Goal: Transaction & Acquisition: Subscribe to service/newsletter

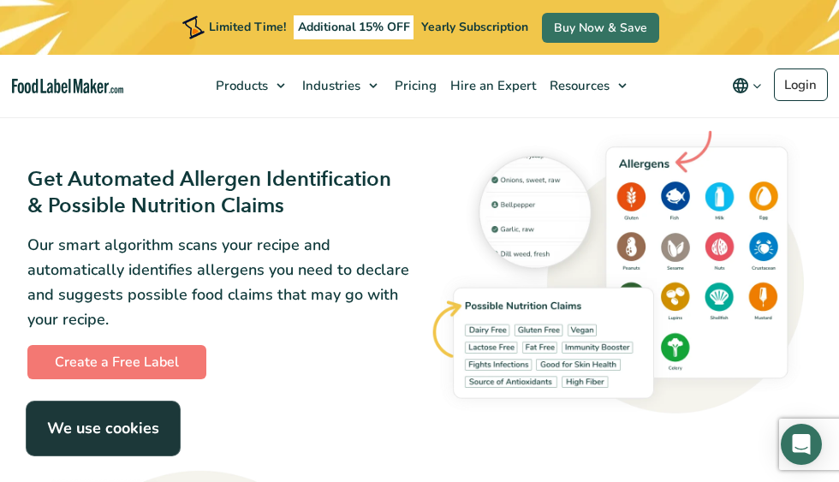
scroll to position [1352, 0]
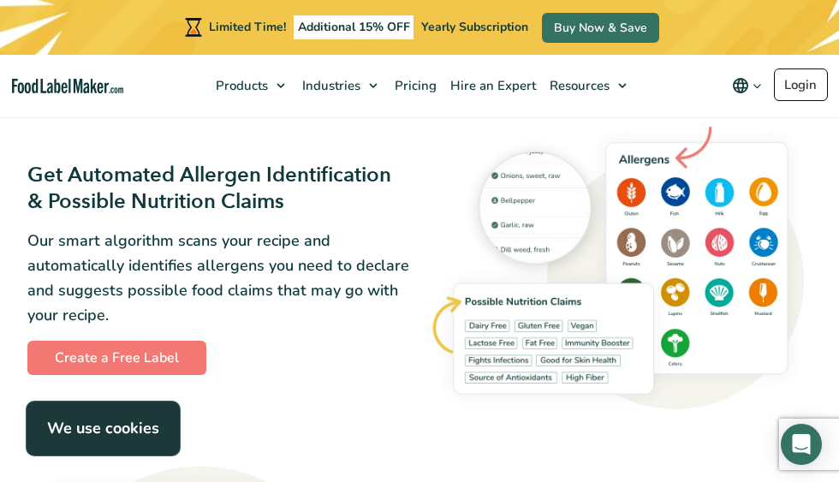
click at [796, 80] on link "Login" at bounding box center [801, 84] width 54 height 33
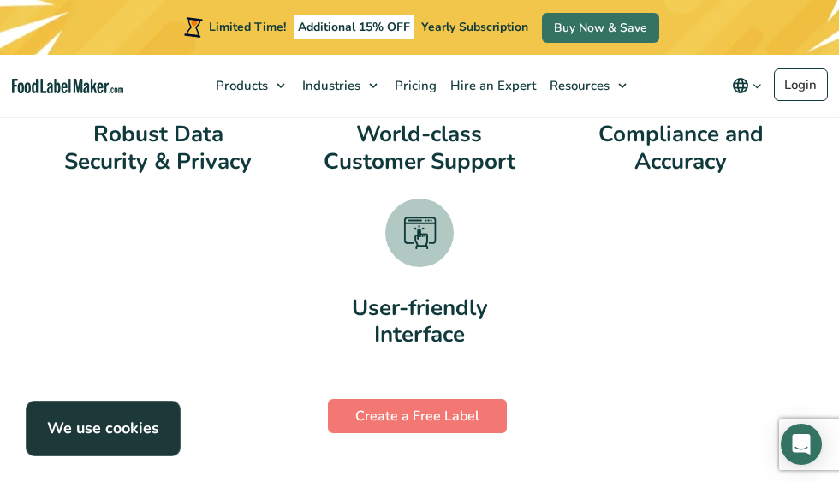
scroll to position [2562, 0]
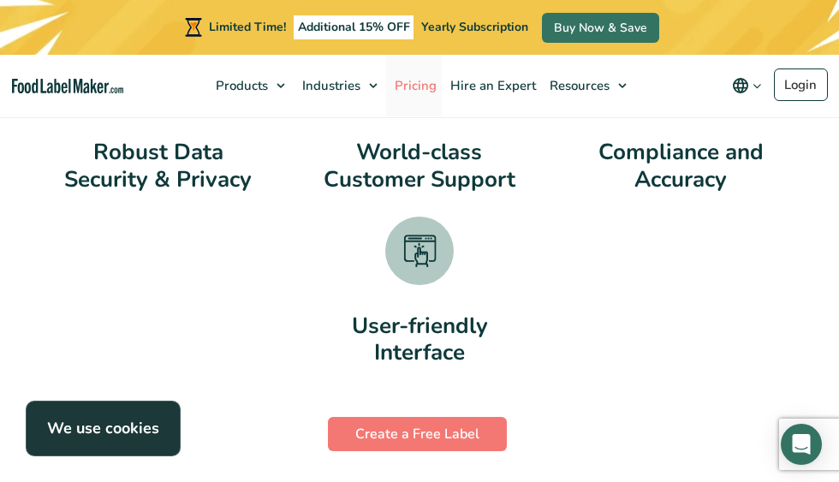
click at [411, 88] on span "Pricing" at bounding box center [414, 85] width 49 height 17
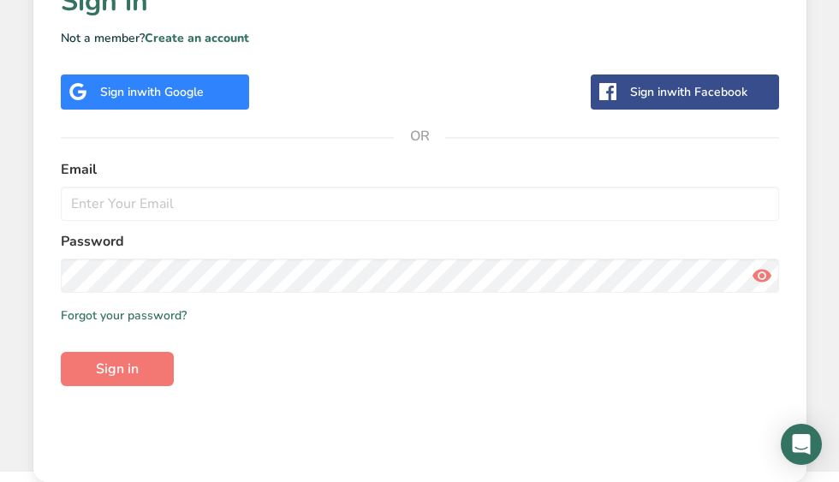
scroll to position [565, 0]
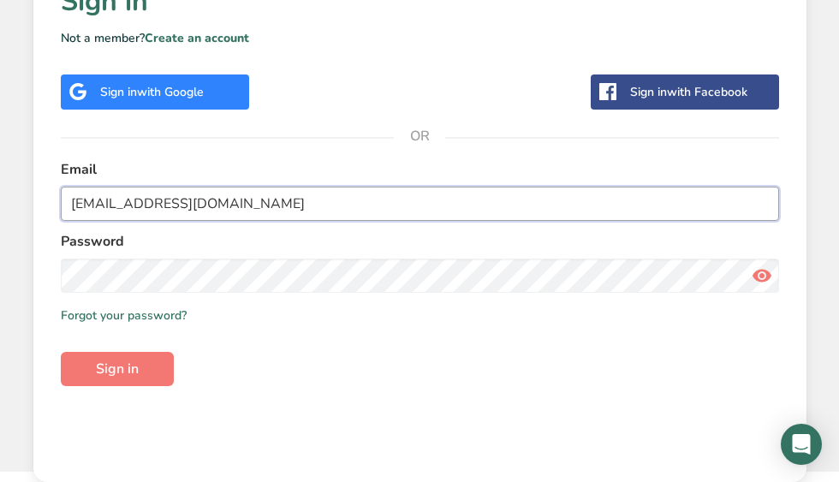
type input "rheahubb@gmail.com"
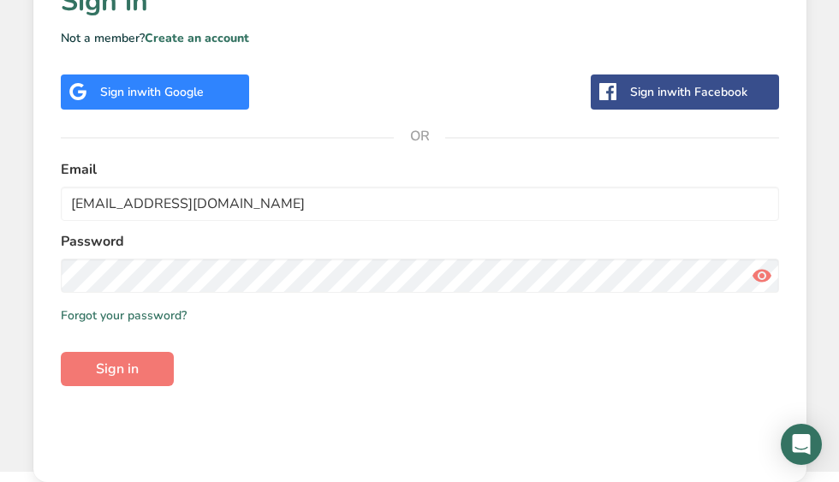
click at [336, 340] on form "Email rheahubb@gmail.com Password Remember me Forgot your password? Sign in" at bounding box center [420, 272] width 718 height 227
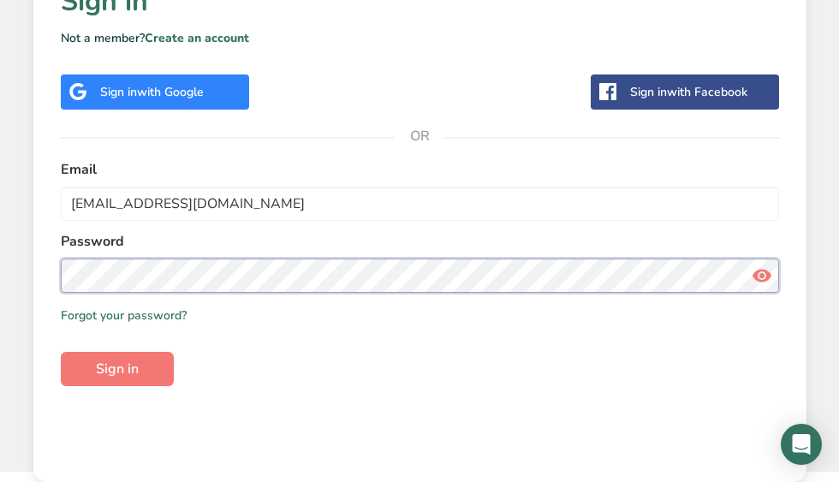
click at [176, 293] on form "Email rheahubb@gmail.com Password Remember me Forgot your password? Sign in" at bounding box center [420, 272] width 718 height 227
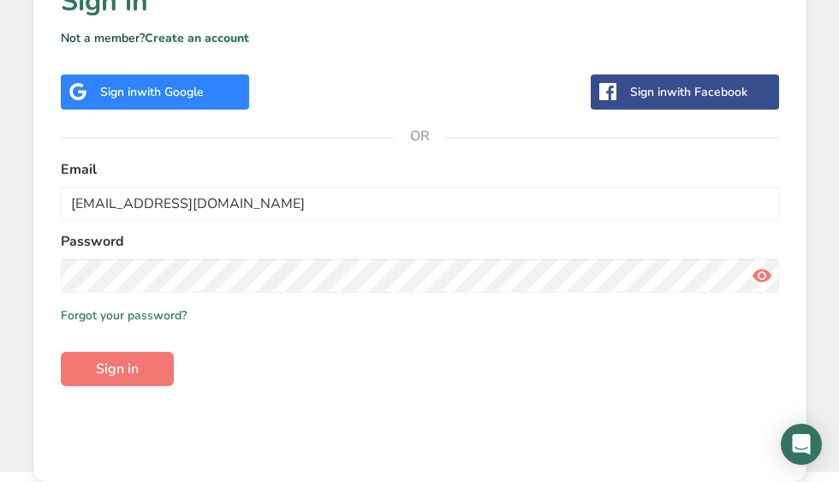
click at [363, 354] on form "Email rheahubb@gmail.com Password Remember me Forgot your password? Sign in" at bounding box center [420, 272] width 718 height 227
click at [252, 248] on label "Password" at bounding box center [420, 241] width 718 height 21
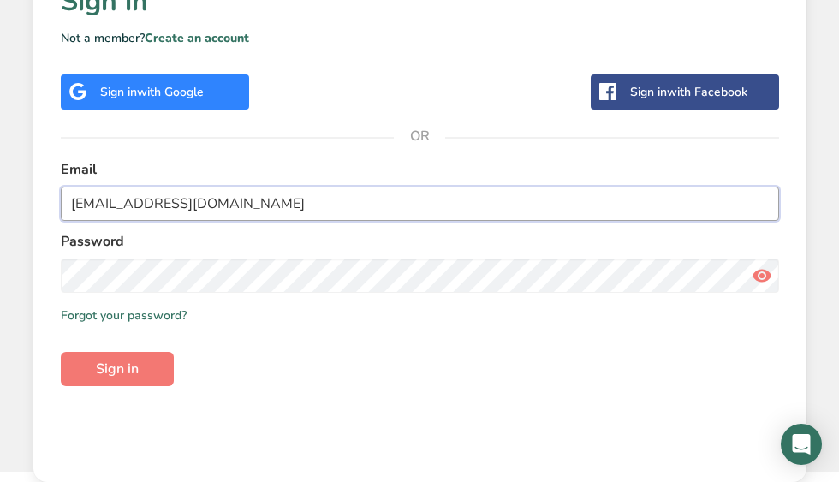
click at [243, 213] on input "rheahubb@gmail.com" at bounding box center [420, 204] width 718 height 34
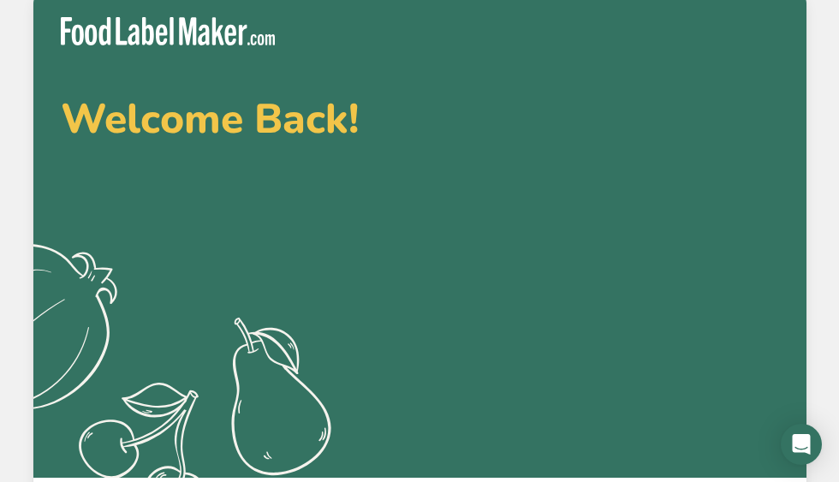
scroll to position [0, 0]
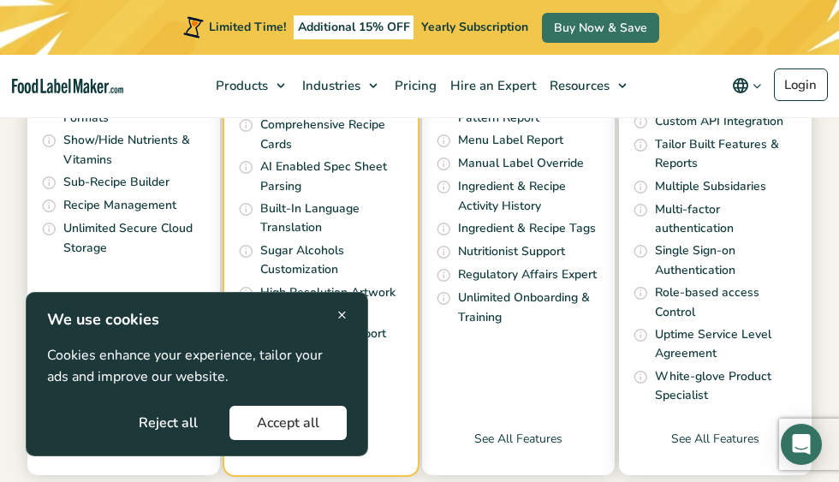
scroll to position [755, 0]
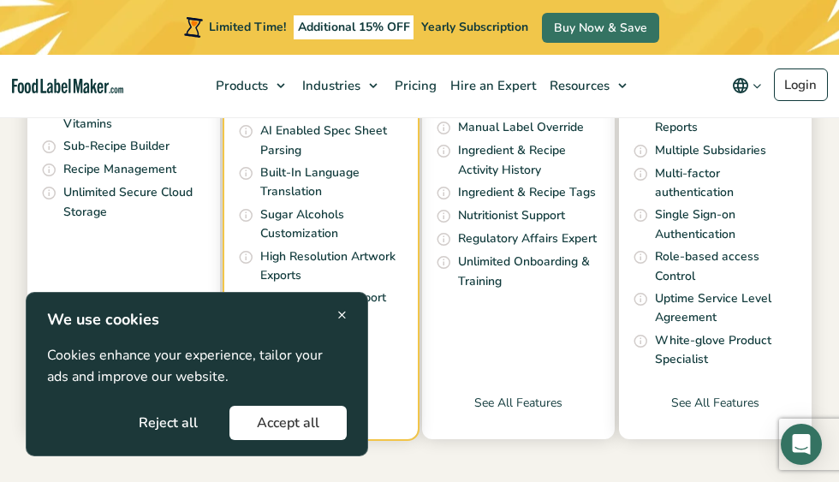
click at [342, 315] on span "×" at bounding box center [341, 314] width 9 height 23
